Goal: Information Seeking & Learning: Learn about a topic

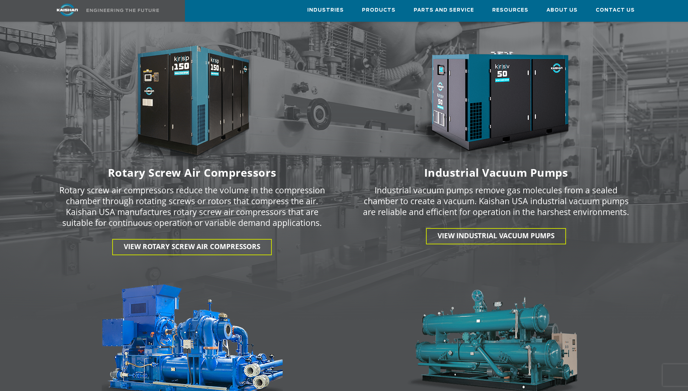
scroll to position [995, 0]
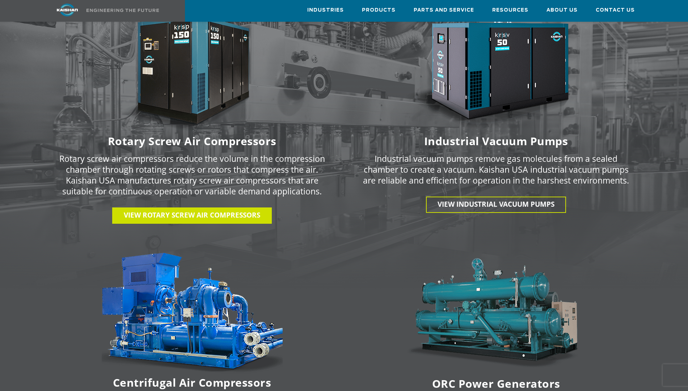
click at [224, 210] on span "View Rotary Screw Air Compressors" at bounding box center [192, 214] width 136 height 9
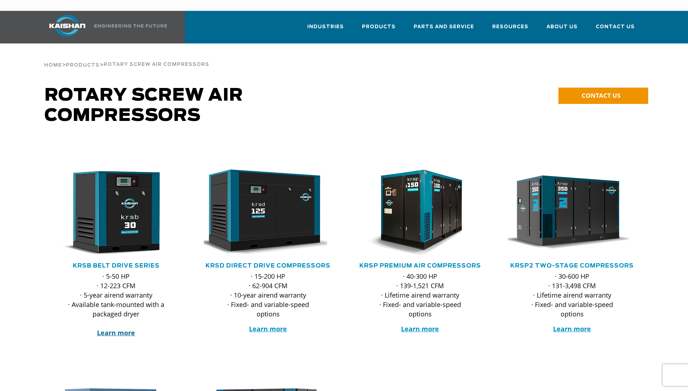
click at [123, 328] on strong "Learn more" at bounding box center [116, 332] width 38 height 9
click at [115, 328] on strong "Learn more" at bounding box center [116, 332] width 38 height 9
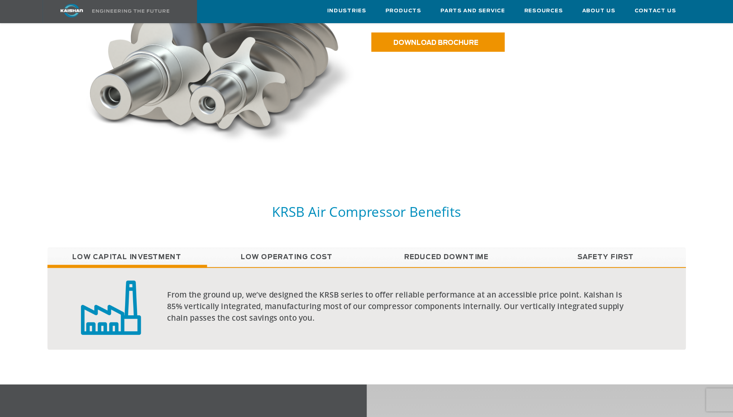
scroll to position [497, 0]
